Goal: Task Accomplishment & Management: Manage account settings

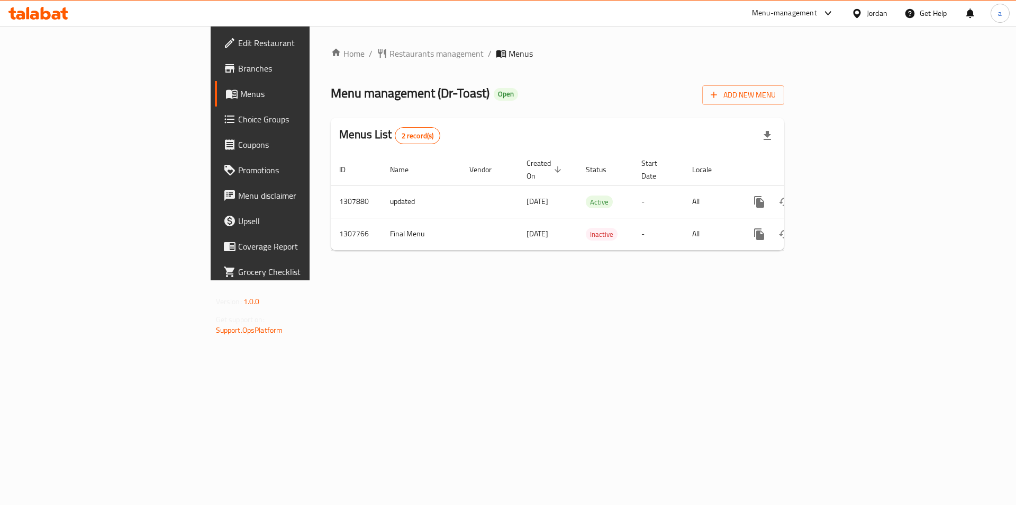
click at [238, 122] on span "Choice Groups" at bounding box center [305, 119] width 134 height 13
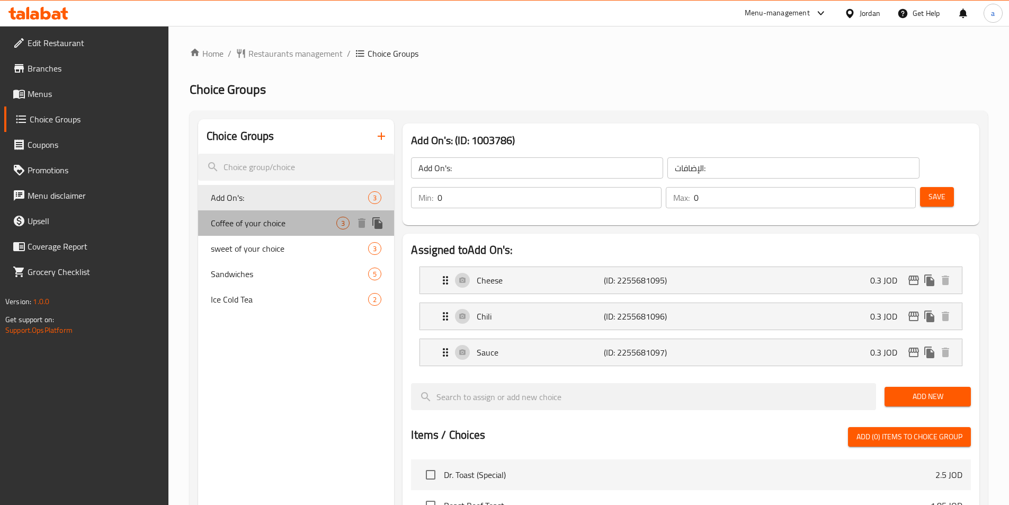
click at [284, 232] on div "Coffee of your choice 3" at bounding box center [296, 222] width 196 height 25
type input "Coffee of your choice"
type input "قهوة من اختيارك"
type input "1"
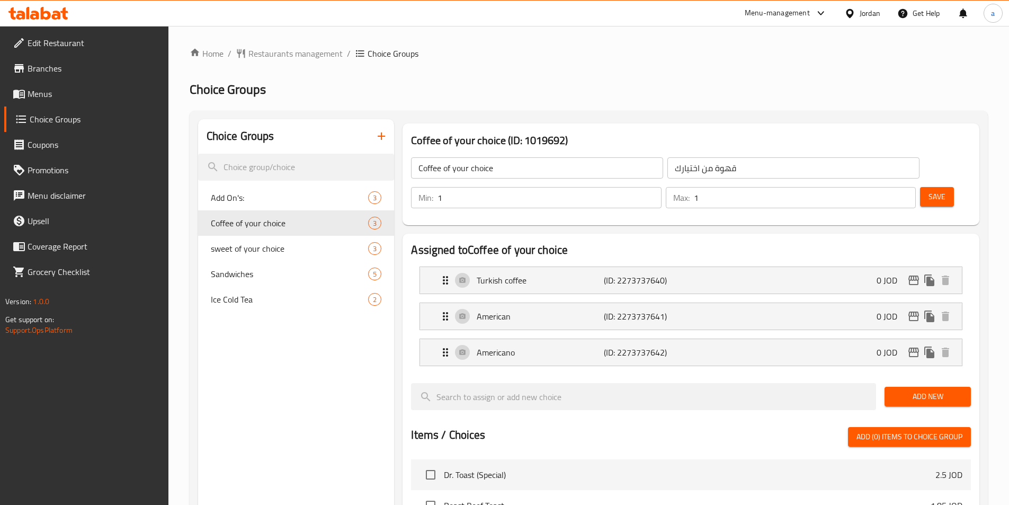
click at [626, 83] on h2 "Choice Groups" at bounding box center [589, 89] width 798 height 17
click at [275, 240] on div "sweet of your choice 3" at bounding box center [296, 248] width 196 height 25
type input "sweet of your choice"
type input "حلوى من اختيارك"
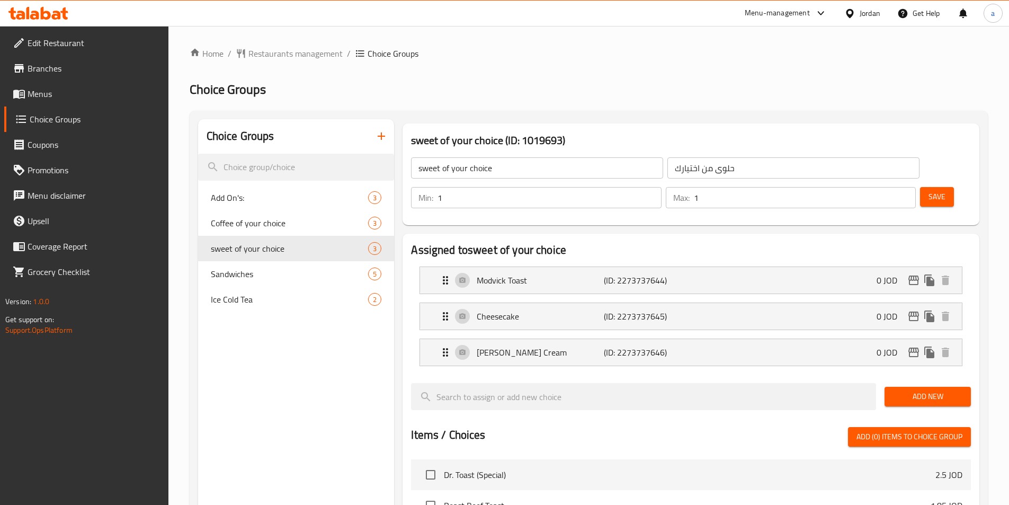
click at [541, 91] on h2 "Choice Groups" at bounding box center [589, 89] width 798 height 17
